Goal: Task Accomplishment & Management: Manage account settings

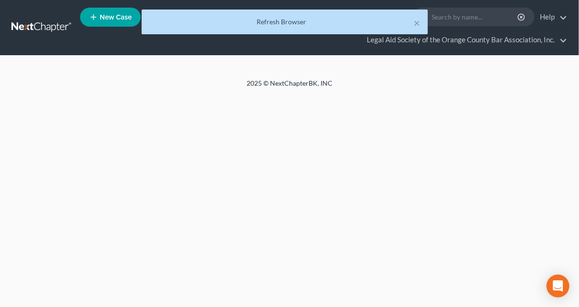
click at [511, 39] on div "× Refresh Browser" at bounding box center [284, 25] width 579 height 30
click at [511, 41] on link "Legal Aid Society of the Orange County Bar Association, Inc." at bounding box center [464, 39] width 205 height 17
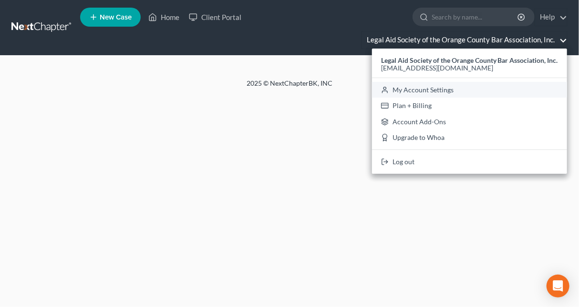
click at [449, 91] on link "My Account Settings" at bounding box center [469, 90] width 195 height 16
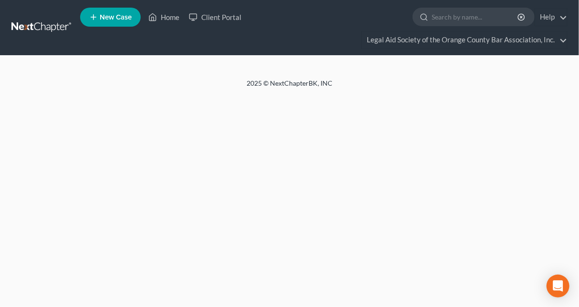
select select "24"
select select "9"
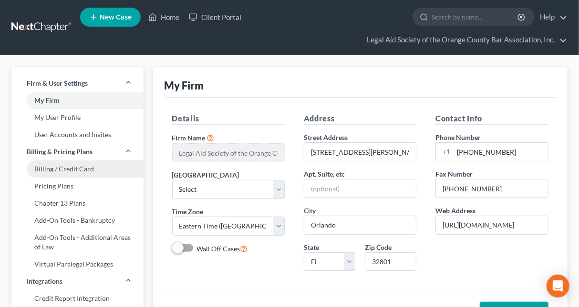
click at [80, 167] on link "Billing / Credit Card" at bounding box center [77, 169] width 132 height 17
select select "9"
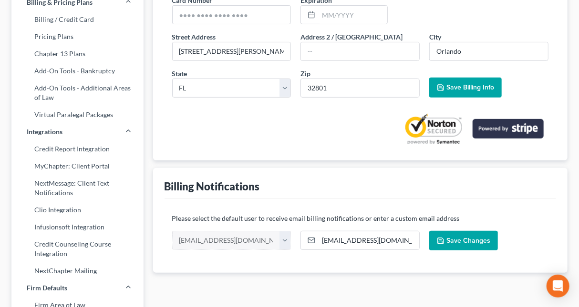
scroll to position [201, 0]
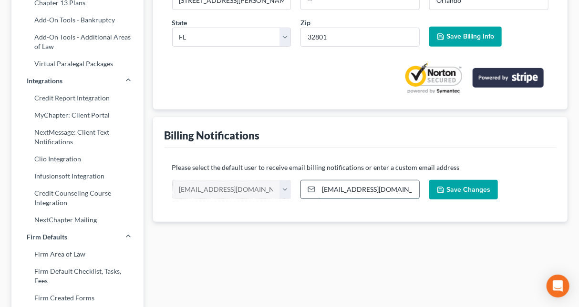
click at [366, 189] on input "[EMAIL_ADDRESS][DOMAIN_NAME]" at bounding box center [368, 190] width 101 height 18
drag, startPoint x: 416, startPoint y: 186, endPoint x: 293, endPoint y: 185, distance: 123.0
click at [293, 185] on div "[EMAIL_ADDRESS][DOMAIN_NAME] [EMAIL_ADDRESS][DOMAIN_NAME] [EMAIL_ADDRESS][DOMAI…" at bounding box center [360, 193] width 386 height 27
paste input "Accounting"
type input "[EMAIL_ADDRESS][DOMAIN_NAME]"
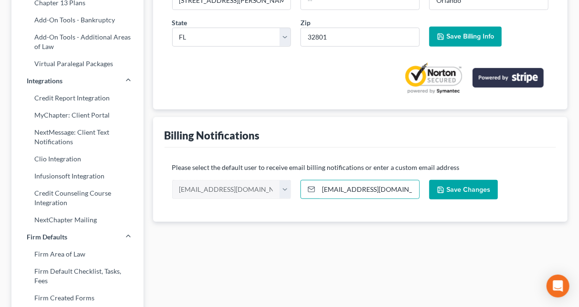
click at [385, 210] on div "Please select the default user to receive email billing notifications or enter …" at bounding box center [360, 185] width 392 height 74
click at [463, 187] on span "Save Changes" at bounding box center [468, 190] width 44 height 8
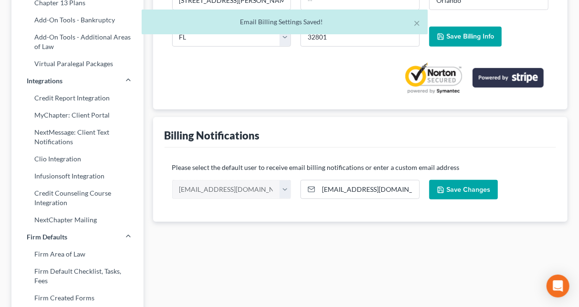
click at [317, 141] on div "Billing Notifications" at bounding box center [360, 132] width 392 height 31
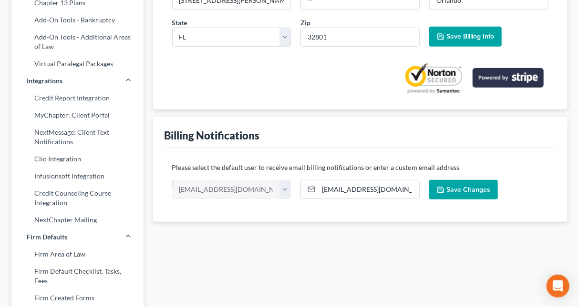
click at [293, 129] on div "Billing Notifications" at bounding box center [360, 132] width 392 height 31
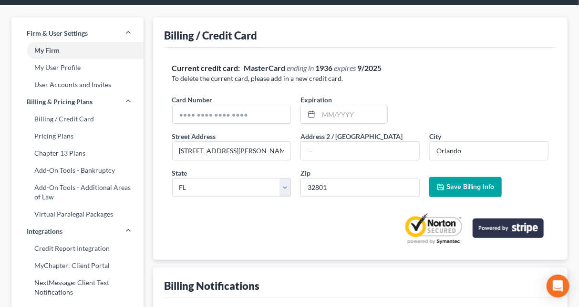
scroll to position [0, 0]
